Goal: Task Accomplishment & Management: Use online tool/utility

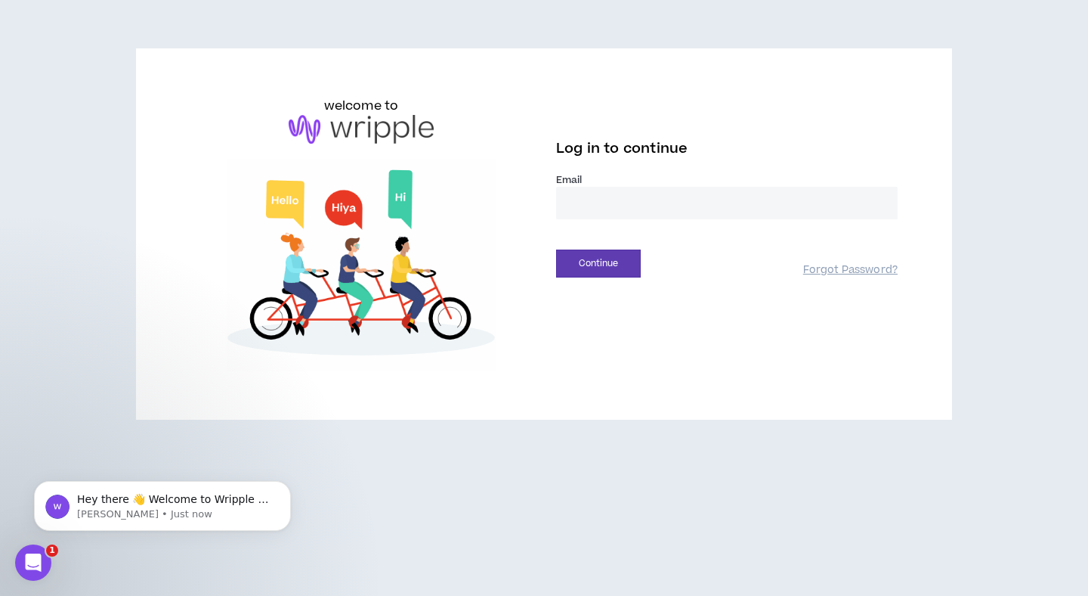
click at [667, 201] on input "email" at bounding box center [727, 203] width 342 height 32
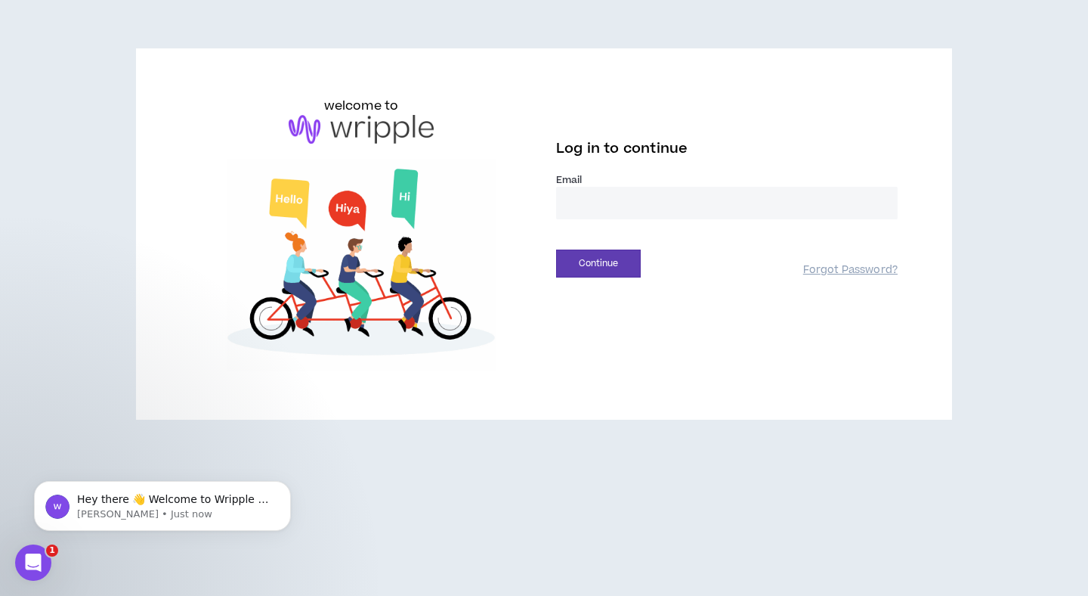
type input "**********"
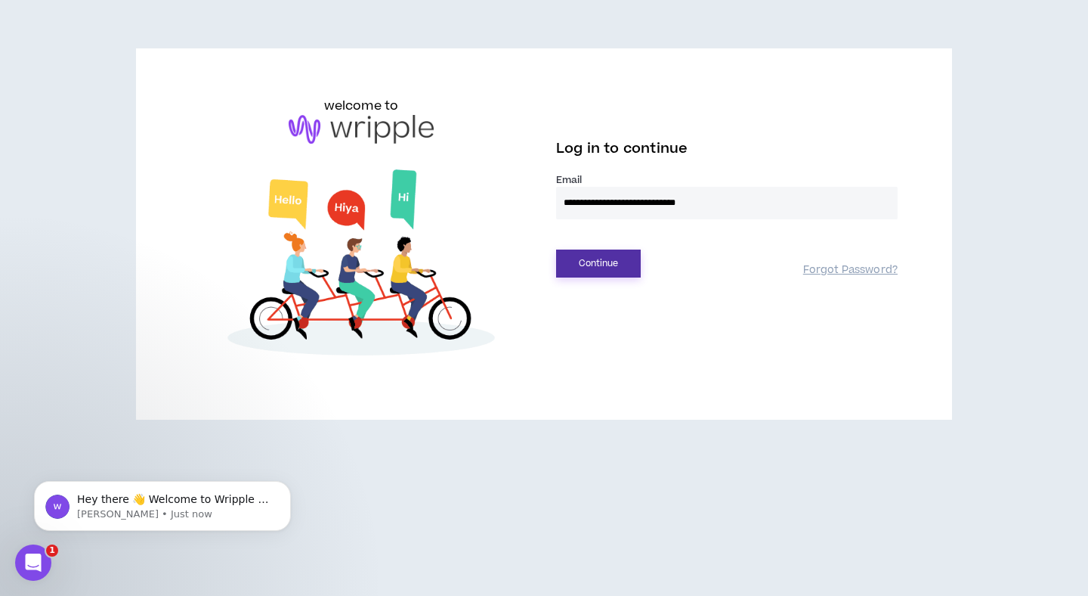
click at [602, 265] on button "Continue" at bounding box center [598, 263] width 85 height 28
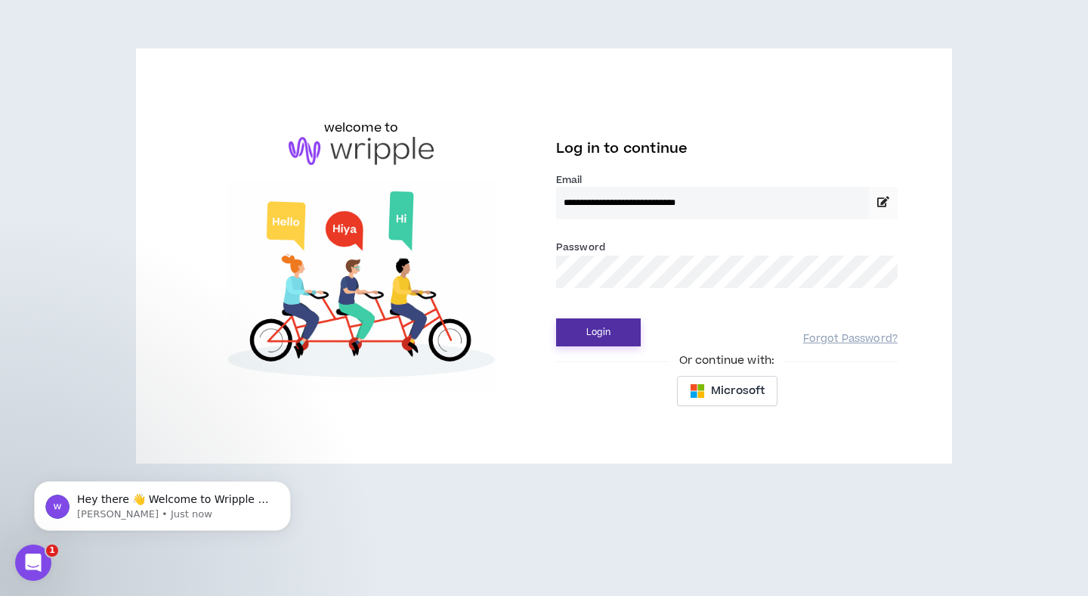
click at [607, 326] on button "Login" at bounding box center [598, 332] width 85 height 28
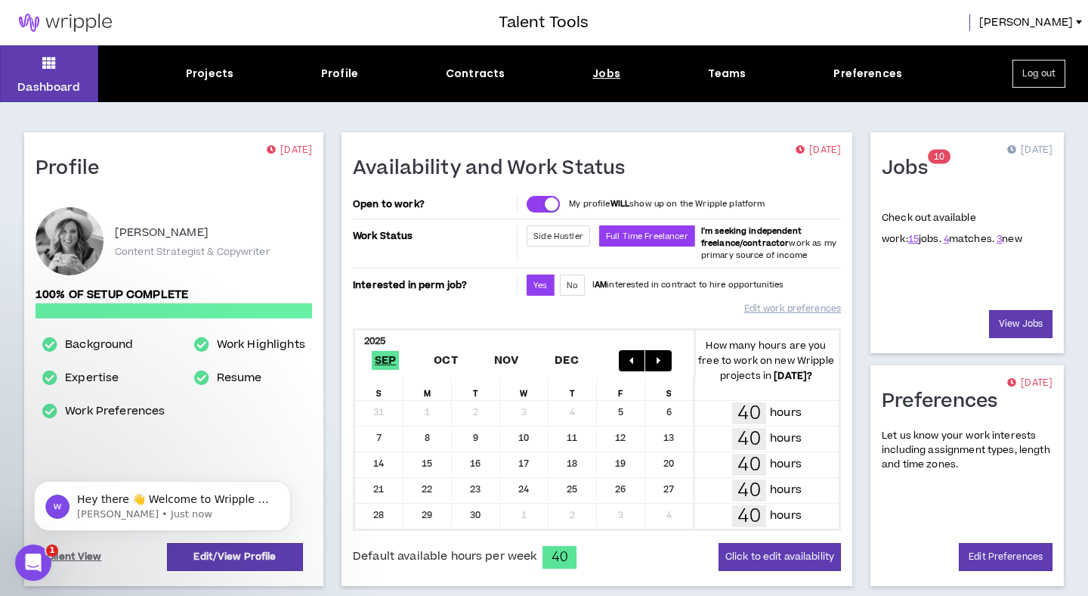
click at [599, 75] on div "Jobs" at bounding box center [607, 74] width 28 height 16
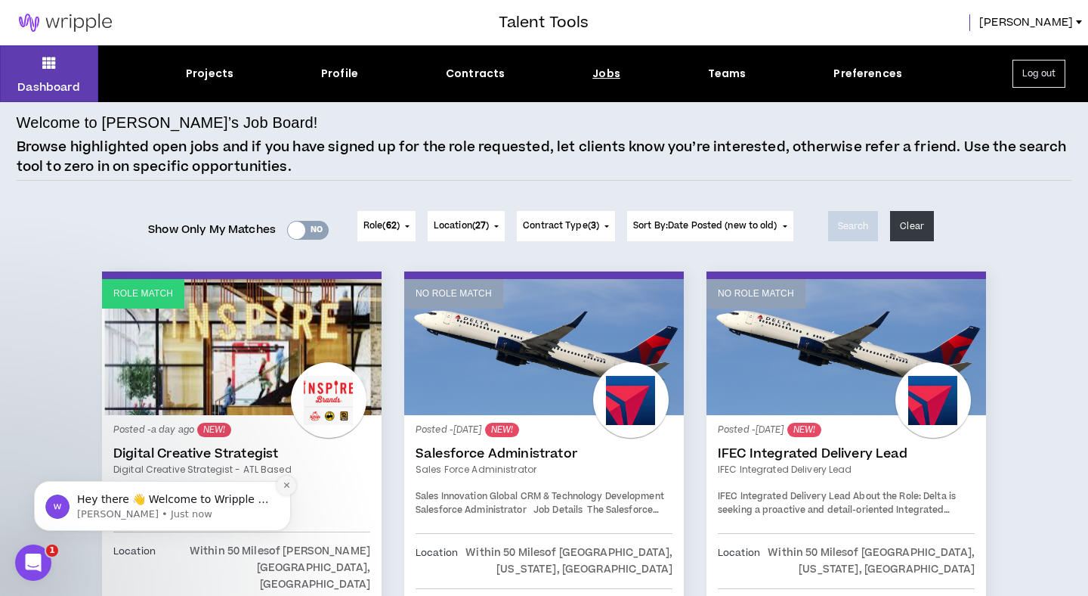
click at [287, 487] on icon "Dismiss notification" at bounding box center [287, 485] width 8 height 8
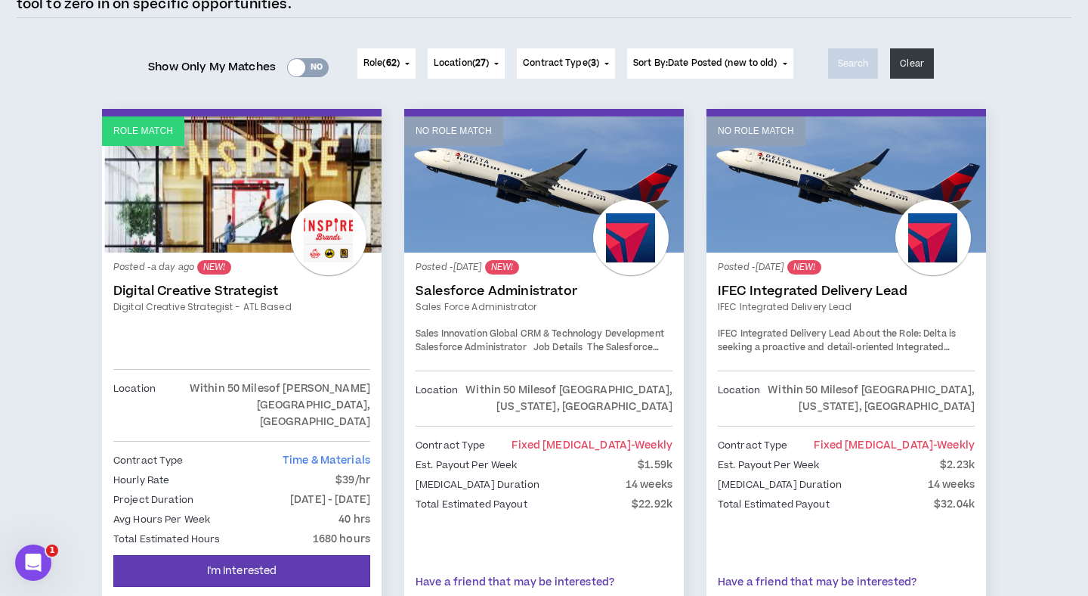
scroll to position [161, 0]
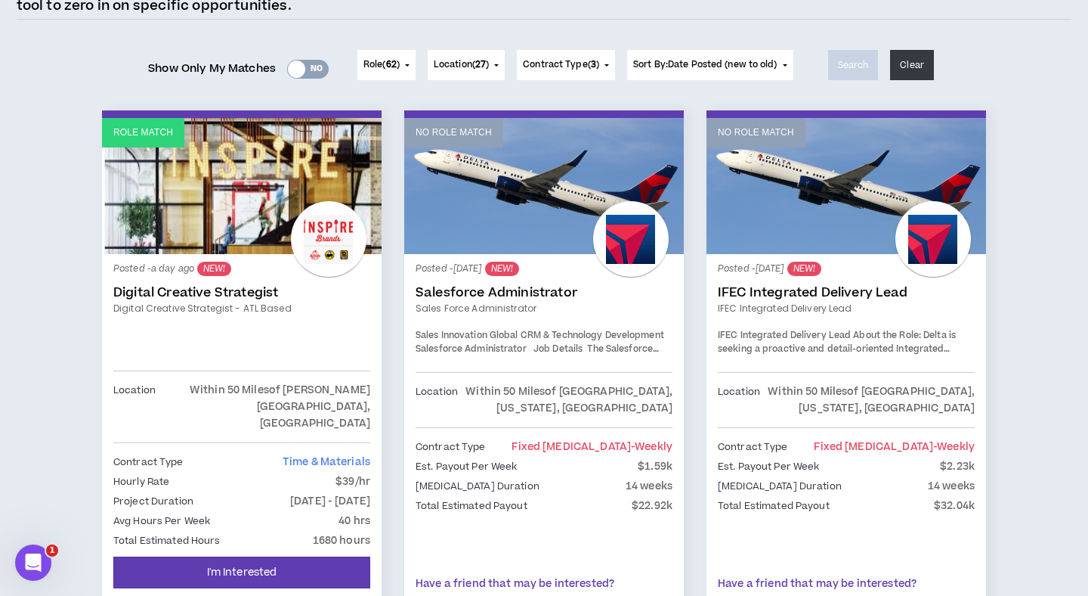
click at [249, 184] on link "Role Match" at bounding box center [242, 186] width 280 height 136
